Goal: Task Accomplishment & Management: Manage account settings

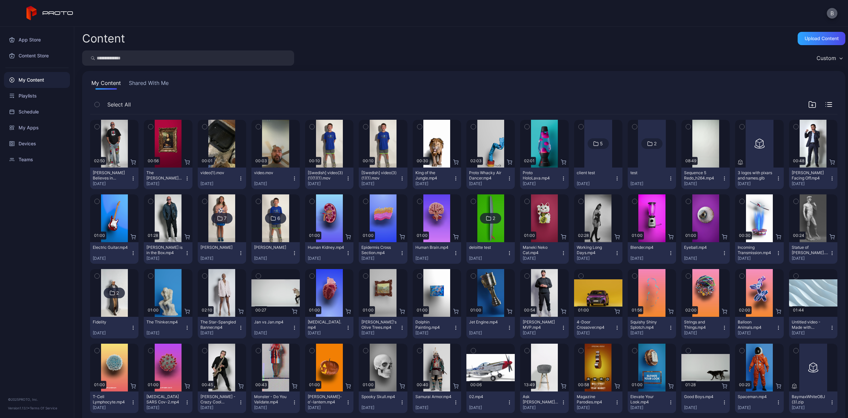
click at [829, 16] on button "B" at bounding box center [832, 13] width 11 height 11
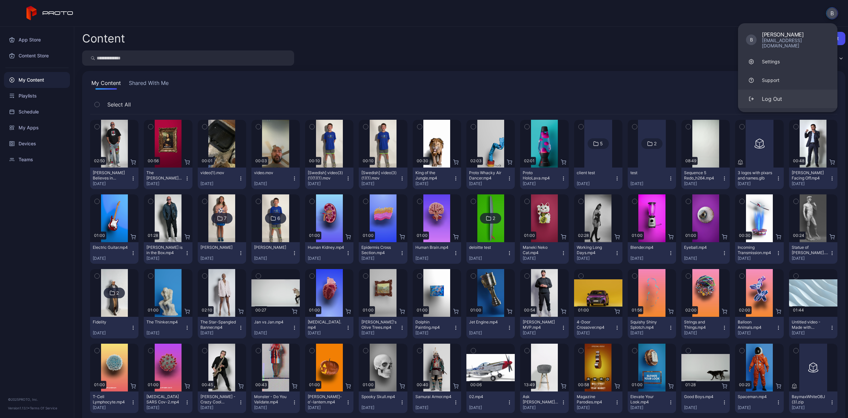
click at [768, 99] on button "Log Out" at bounding box center [787, 98] width 99 height 19
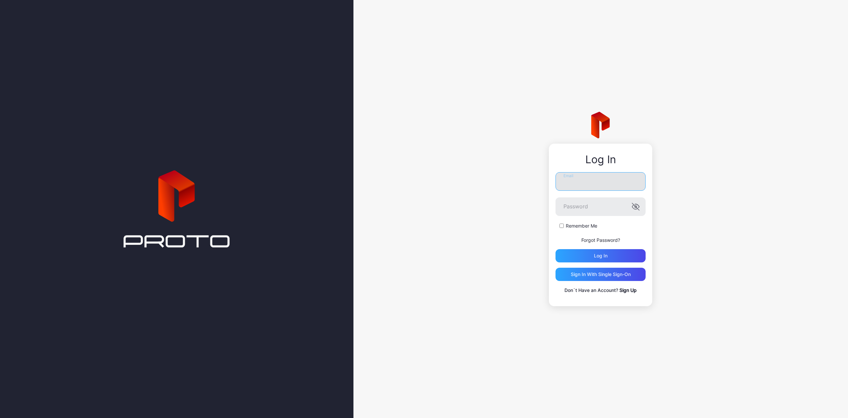
click at [594, 177] on input "Email" at bounding box center [601, 181] width 90 height 19
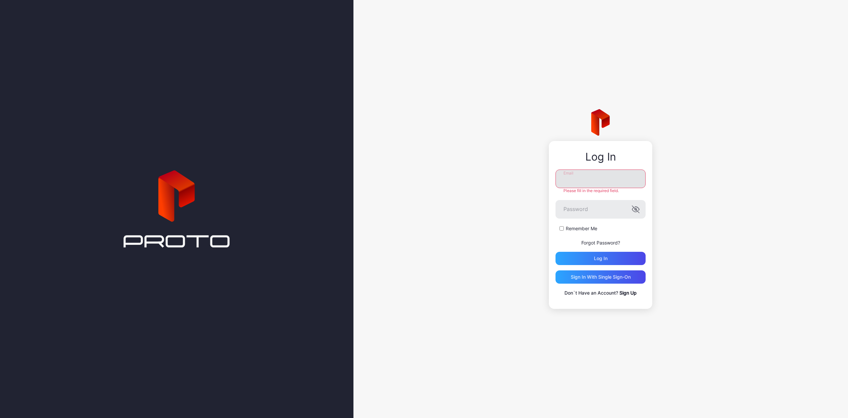
type input "**********"
click at [587, 261] on div "Log in" at bounding box center [601, 258] width 90 height 13
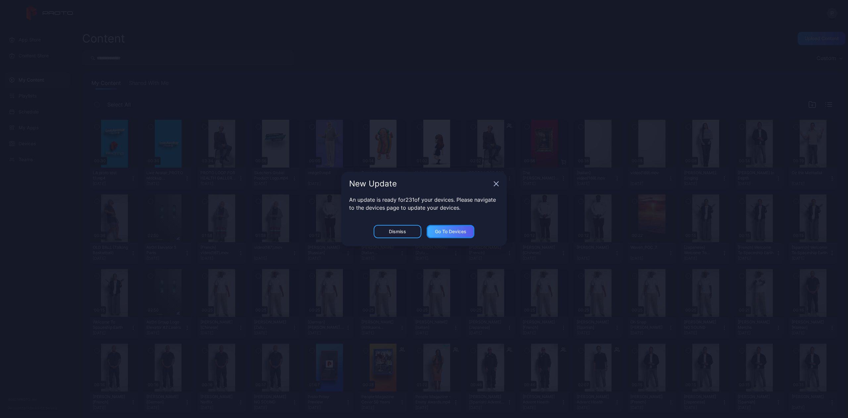
click at [436, 232] on div "Go to devices" at bounding box center [450, 231] width 31 height 5
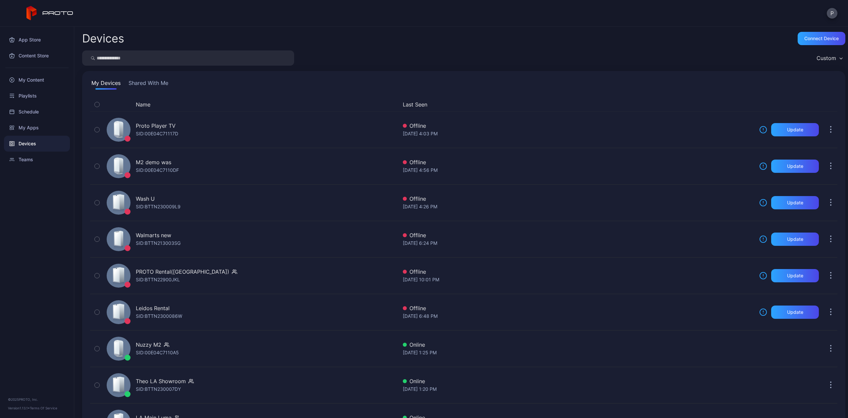
click at [121, 61] on input "search" at bounding box center [188, 57] width 212 height 15
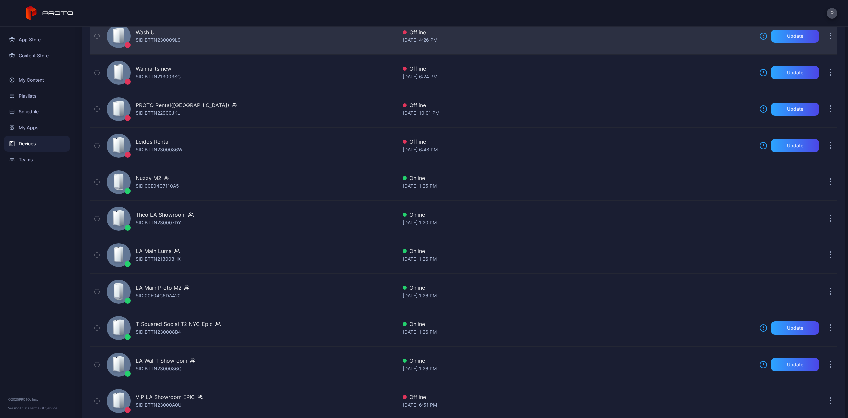
scroll to position [177, 0]
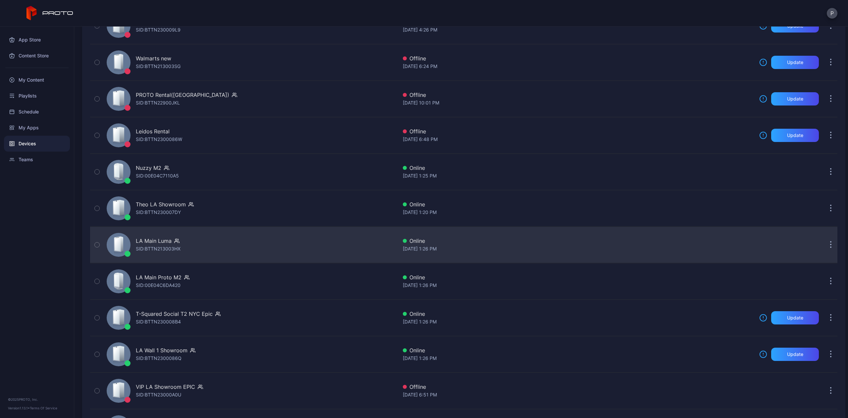
click at [723, 245] on div "Online" at bounding box center [578, 241] width 351 height 8
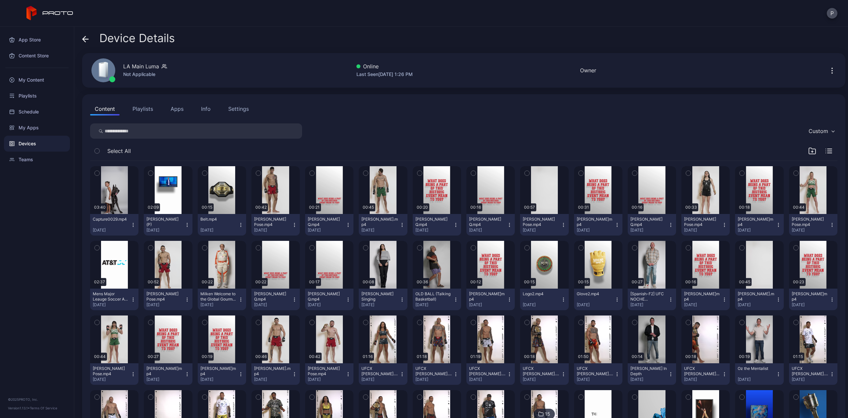
click at [207, 113] on button "Info" at bounding box center [206, 108] width 19 height 13
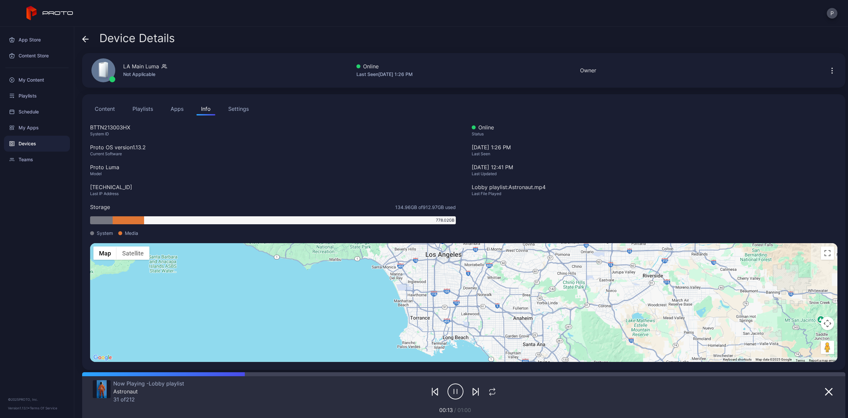
click at [246, 108] on div "Settings" at bounding box center [238, 109] width 21 height 8
